Goal: Information Seeking & Learning: Learn about a topic

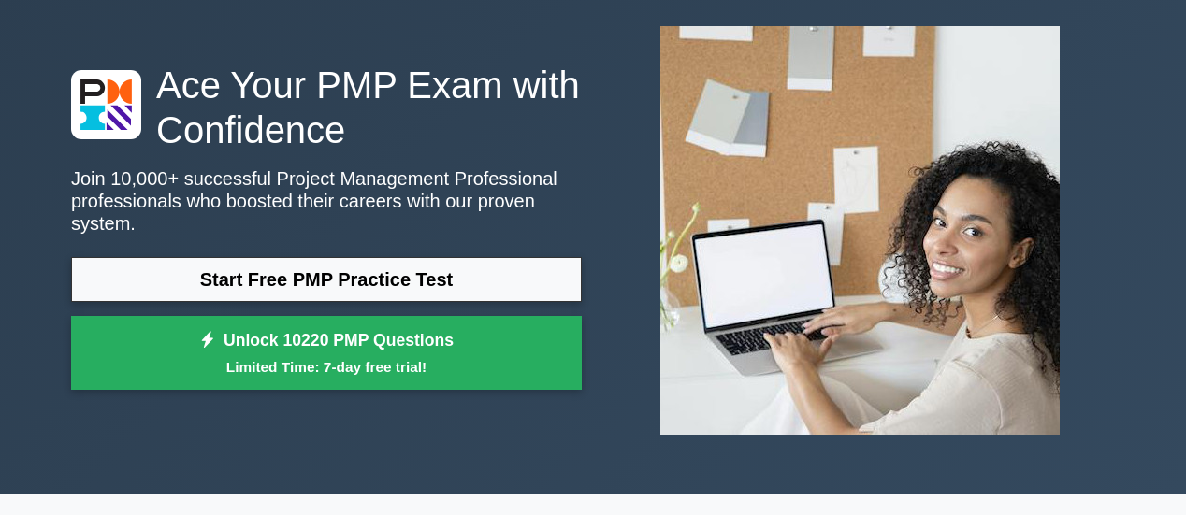
click at [487, 280] on link "Start Free PMP Practice Test" at bounding box center [326, 279] width 511 height 45
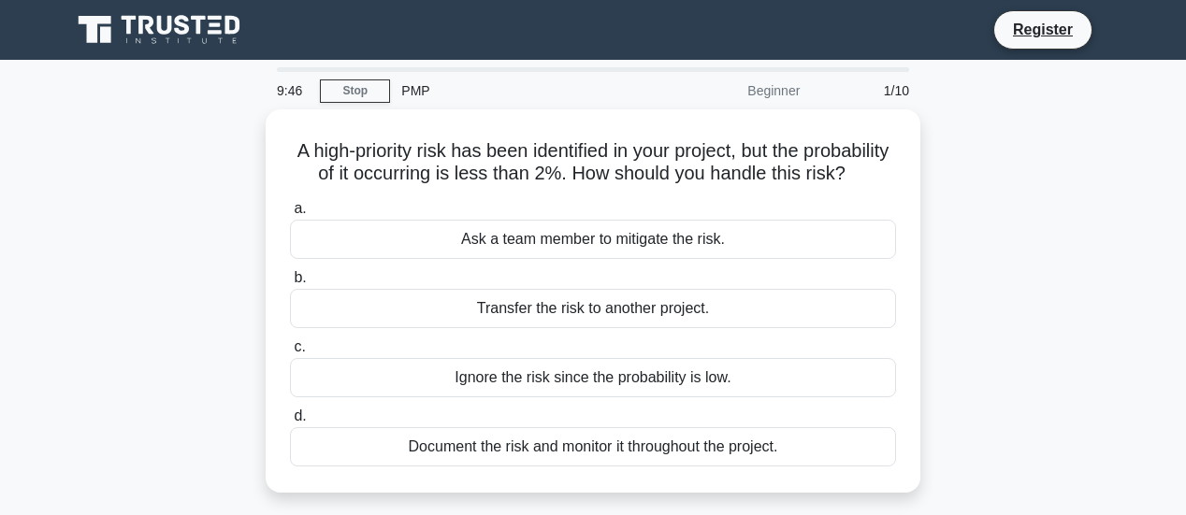
click at [587, 434] on div "Document the risk and monitor it throughout the project." at bounding box center [593, 447] width 606 height 39
click at [290, 423] on input "d. Document the risk and monitor it throughout the project." at bounding box center [290, 417] width 0 height 12
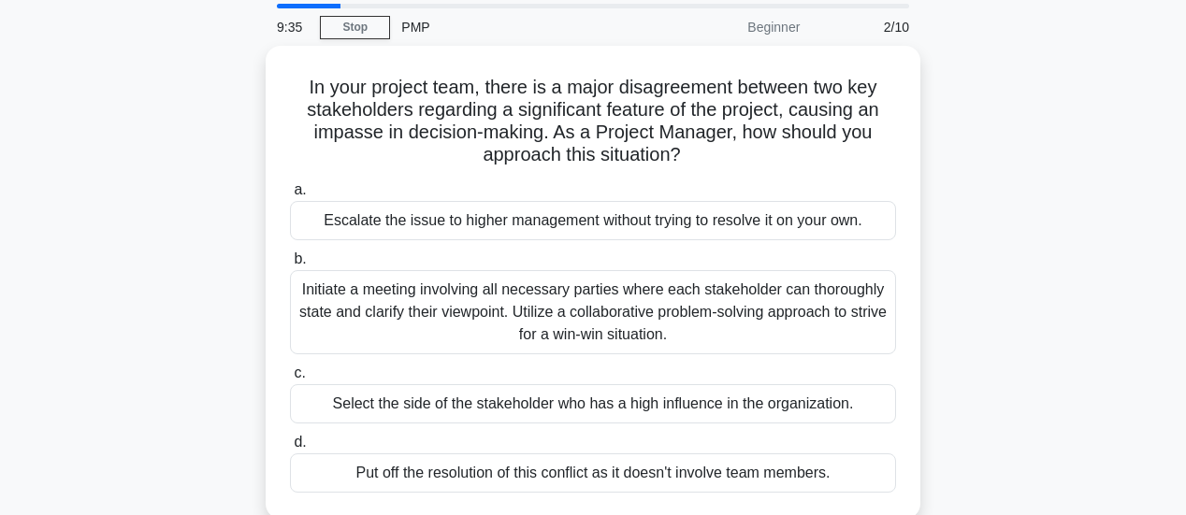
scroll to position [94, 0]
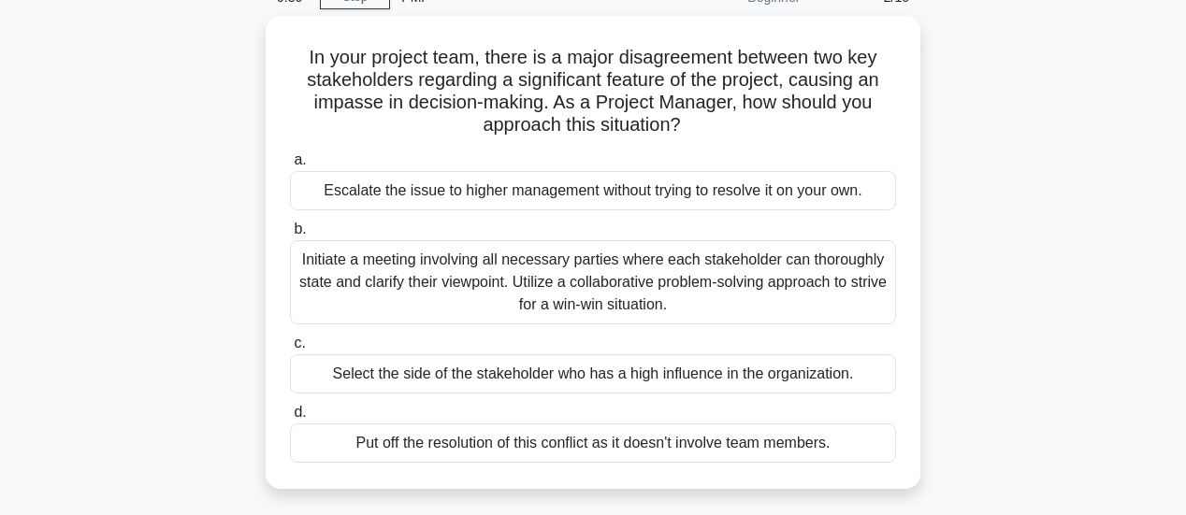
click at [552, 297] on div "Initiate a meeting involving all necessary parties where each stakeholder can t…" at bounding box center [593, 282] width 606 height 84
click at [290, 236] on input "b. Initiate a meeting involving all necessary parties where each stakeholder ca…" at bounding box center [290, 230] width 0 height 12
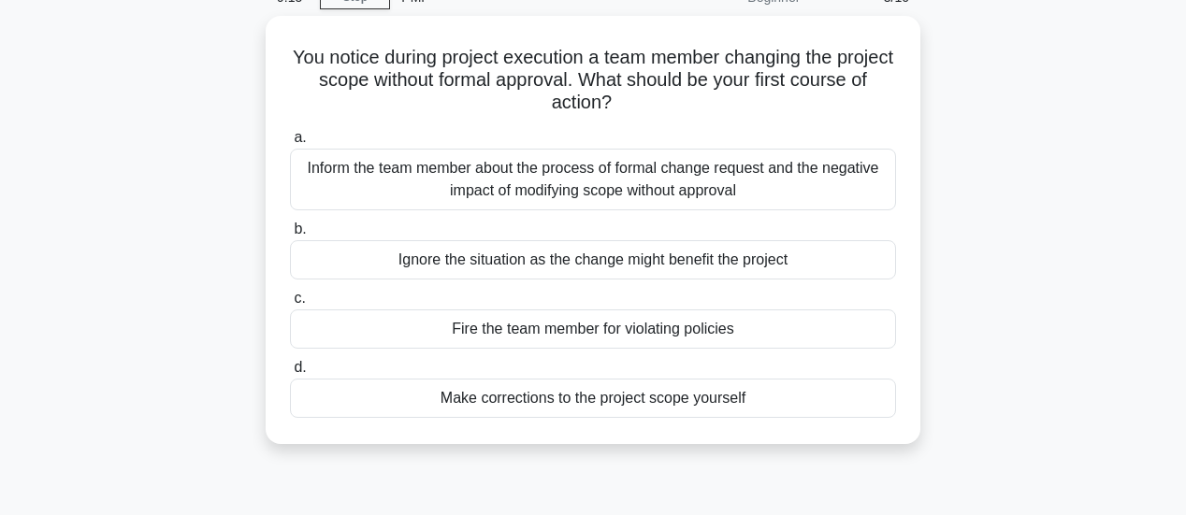
click at [607, 162] on div "Inform the team member about the process of formal change request and the negat…" at bounding box center [593, 180] width 606 height 62
click at [290, 144] on input "a. Inform the team member about the process of formal change request and the ne…" at bounding box center [290, 138] width 0 height 12
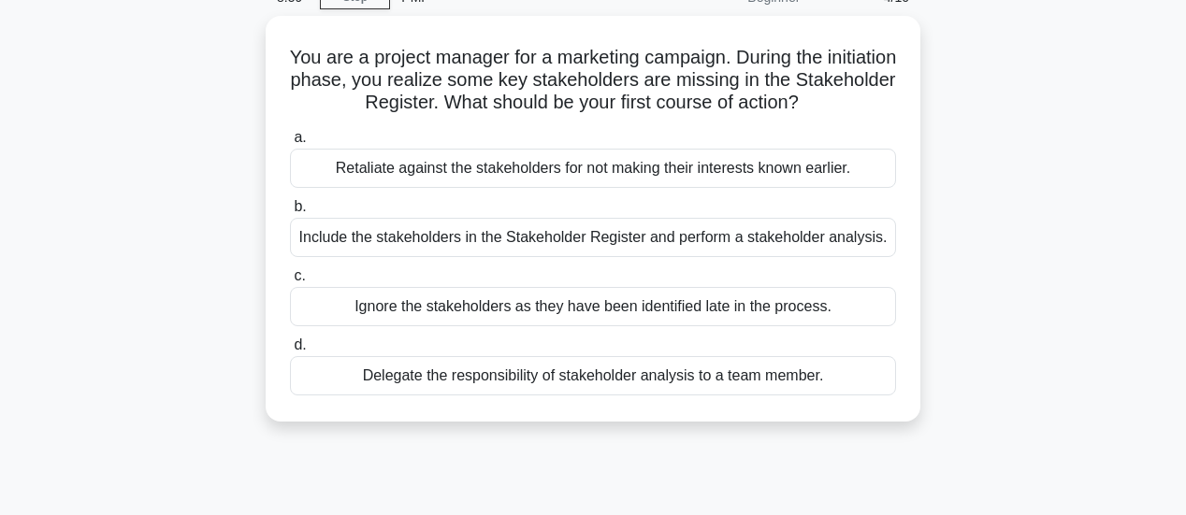
click at [593, 242] on div "Include the stakeholders in the Stakeholder Register and perform a stakeholder …" at bounding box center [593, 237] width 606 height 39
click at [290, 213] on input "b. Include the stakeholders in the Stakeholder Register and perform a stakehold…" at bounding box center [290, 207] width 0 height 12
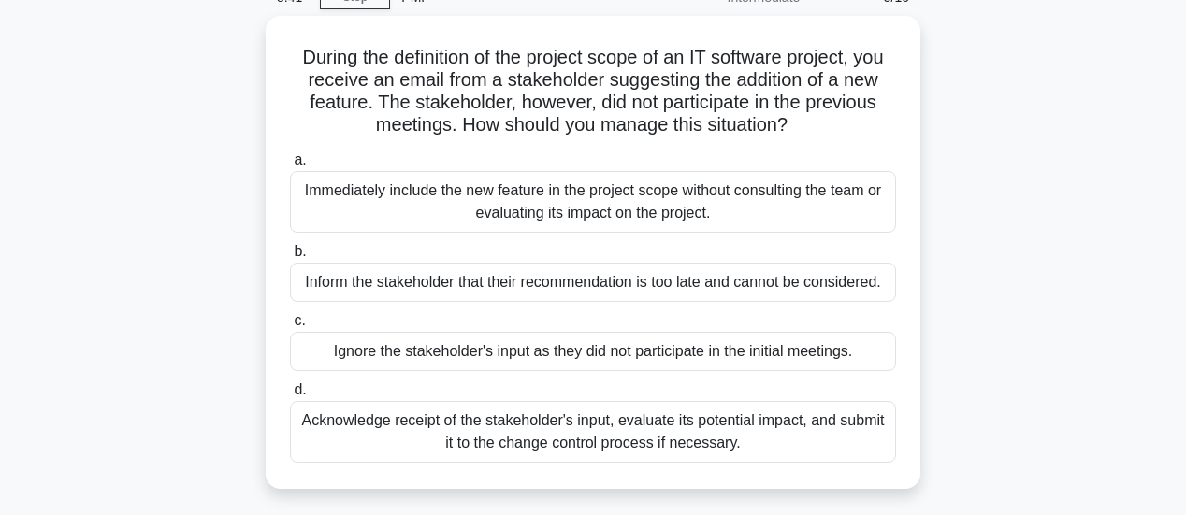
click at [619, 431] on div "Acknowledge receipt of the stakeholder's input, evaluate its potential impact, …" at bounding box center [593, 432] width 606 height 62
click at [290, 397] on input "d. Acknowledge receipt of the stakeholder's input, evaluate its potential impac…" at bounding box center [290, 390] width 0 height 12
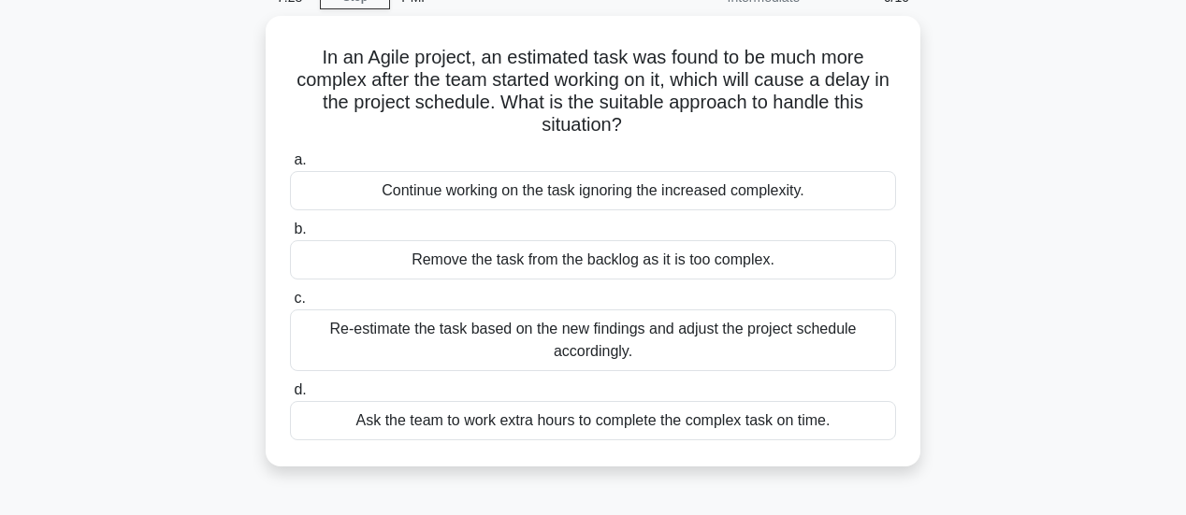
click at [584, 331] on div "Re-estimate the task based on the new findings and adjust the project schedule …" at bounding box center [593, 341] width 606 height 62
click at [290, 305] on input "c. Re-estimate the task based on the new findings and adjust the project schedu…" at bounding box center [290, 299] width 0 height 12
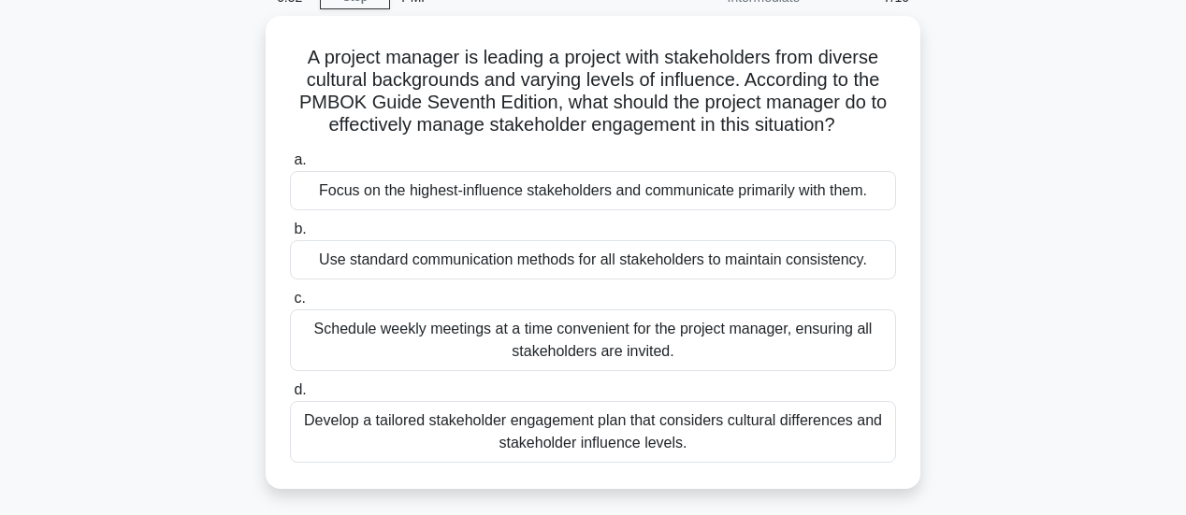
click at [627, 341] on div "Schedule weekly meetings at a time convenient for the project manager, ensuring…" at bounding box center [593, 341] width 606 height 62
click at [290, 305] on input "c. Schedule weekly meetings at a time convenient for the project manager, ensur…" at bounding box center [290, 299] width 0 height 12
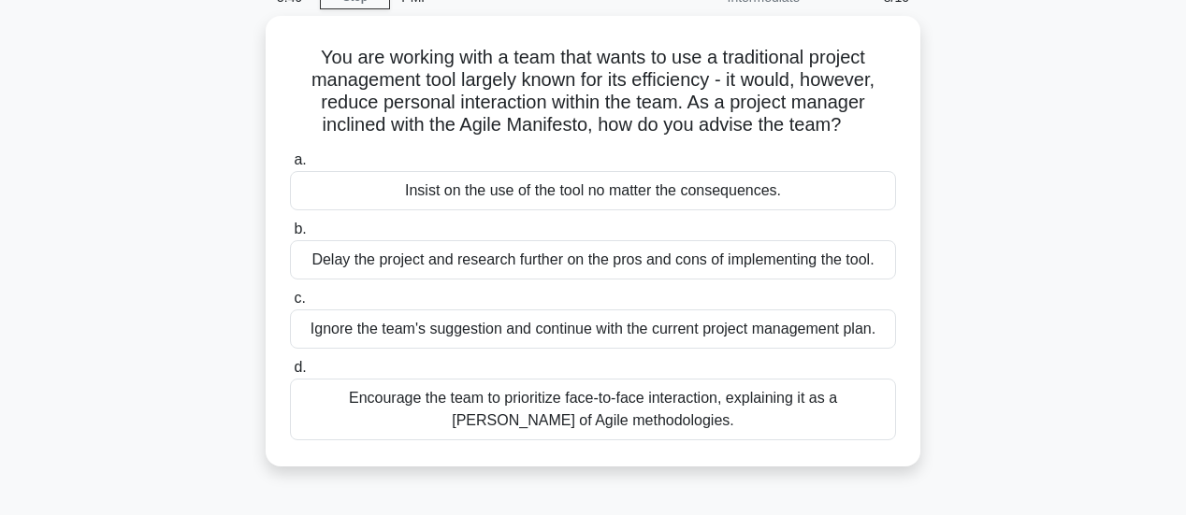
click at [593, 399] on div "Encourage the team to prioritize face-to-face interaction, explaining it as a t…" at bounding box center [593, 410] width 606 height 62
click at [290, 374] on input "d. Encourage the team to prioritize face-to-face interaction, explaining it as …" at bounding box center [290, 368] width 0 height 12
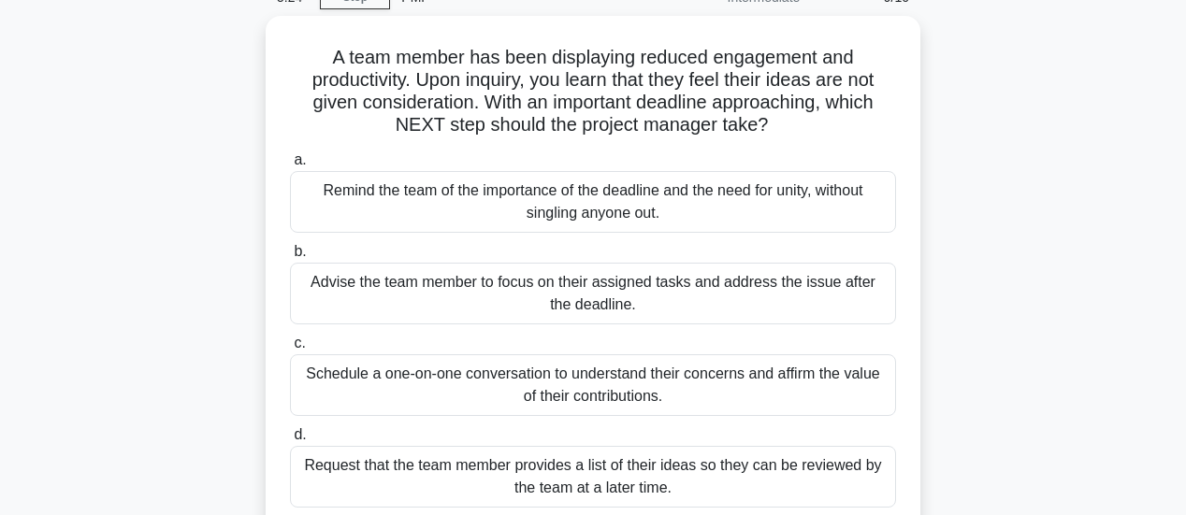
click at [573, 390] on div "Schedule a one-on-one conversation to understand their concerns and affirm the …" at bounding box center [593, 386] width 606 height 62
click at [290, 350] on input "c. Schedule a one-on-one conversation to understand their concerns and affirm t…" at bounding box center [290, 344] width 0 height 12
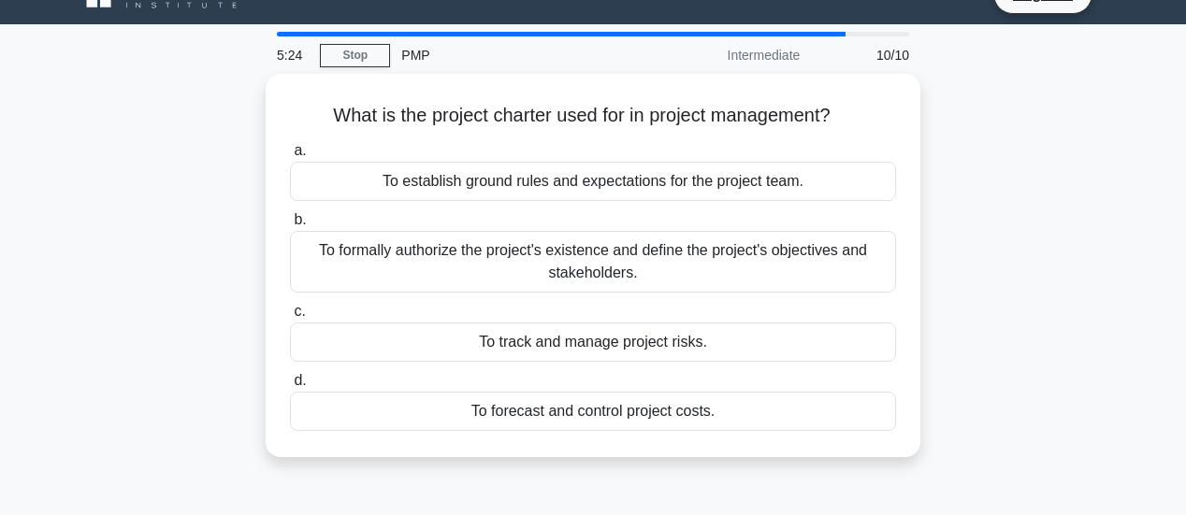
scroll to position [0, 0]
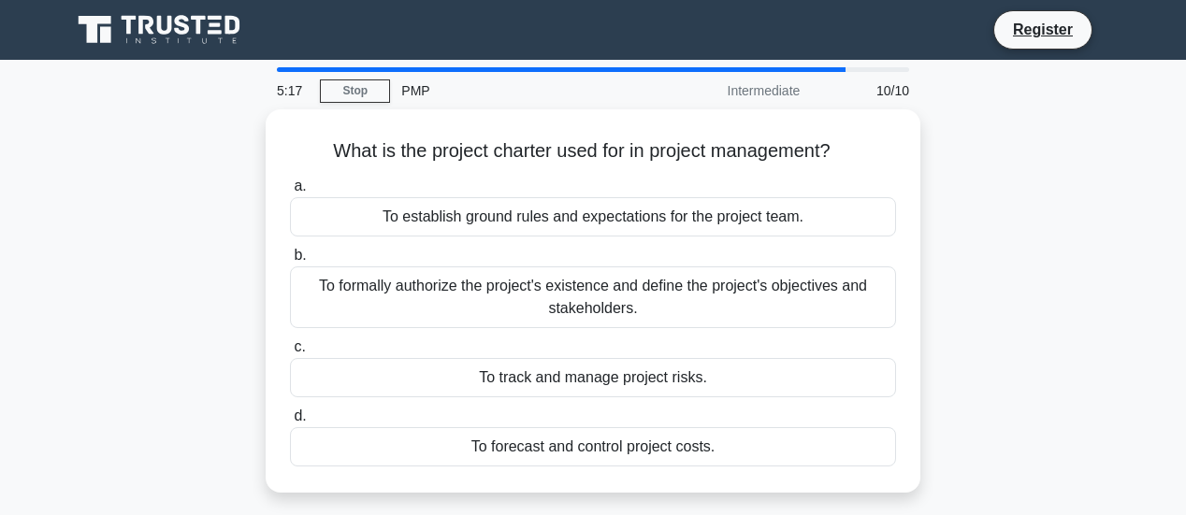
click at [596, 285] on div "To formally authorize the project's existence and define the project's objectiv…" at bounding box center [593, 298] width 606 height 62
click at [290, 262] on input "b. To formally authorize the project's existence and define the project's objec…" at bounding box center [290, 256] width 0 height 12
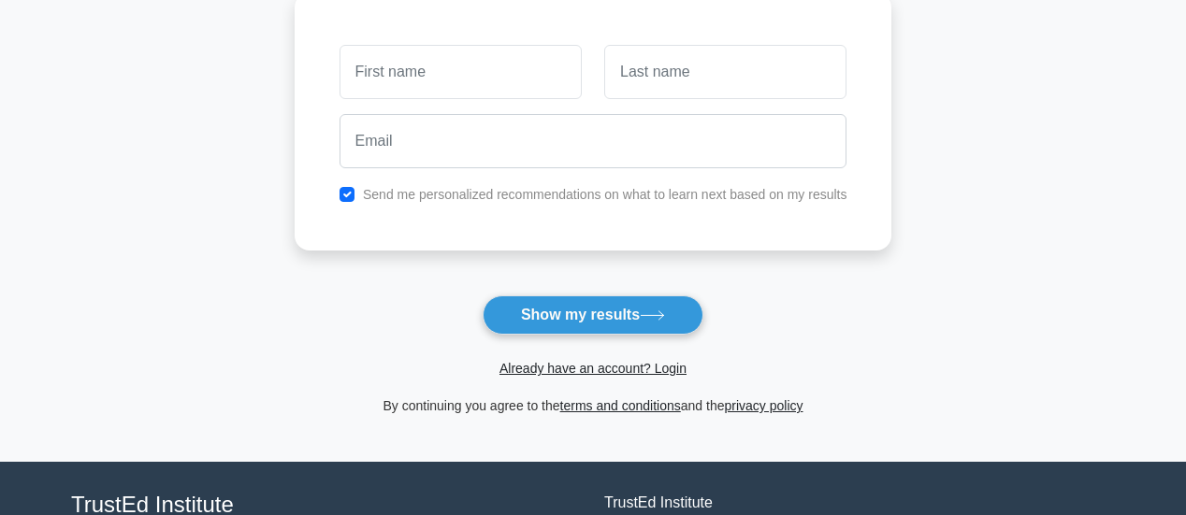
scroll to position [281, 0]
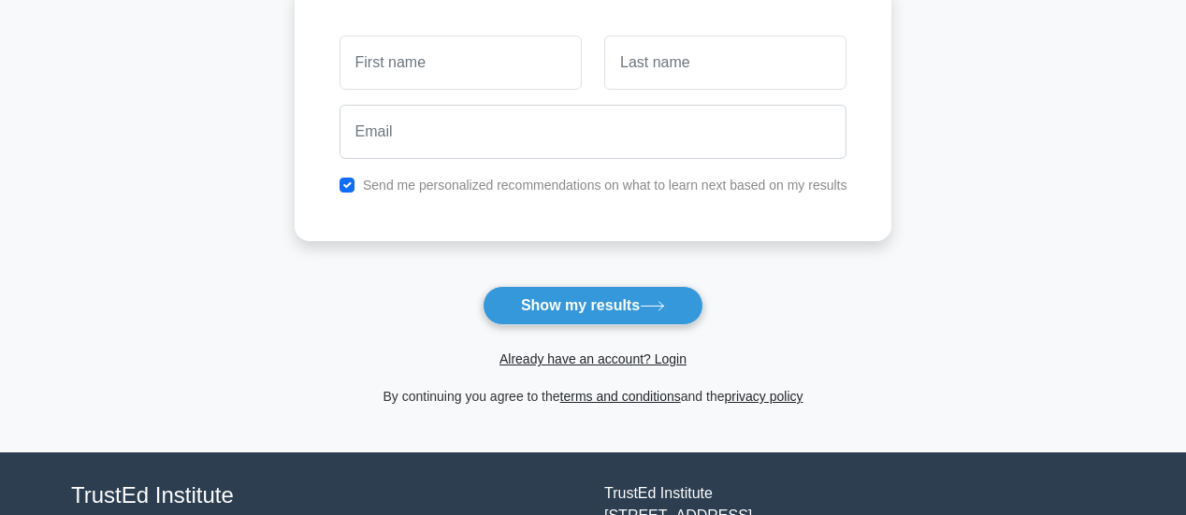
click at [595, 297] on button "Show my results" at bounding box center [593, 305] width 221 height 39
click at [576, 263] on form "Wait, there is more! Continue to see your result The test is finished and the" at bounding box center [594, 116] width 598 height 584
